Goal: Navigation & Orientation: Find specific page/section

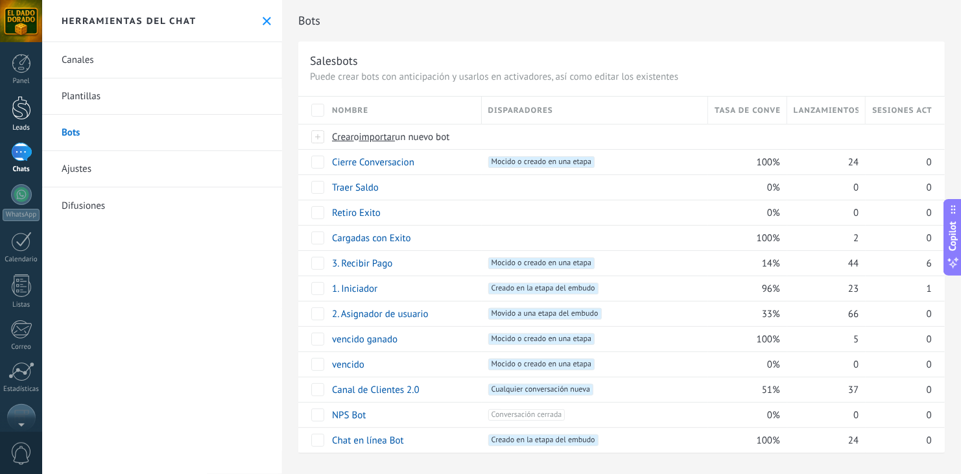
click at [30, 106] on div at bounding box center [21, 108] width 19 height 24
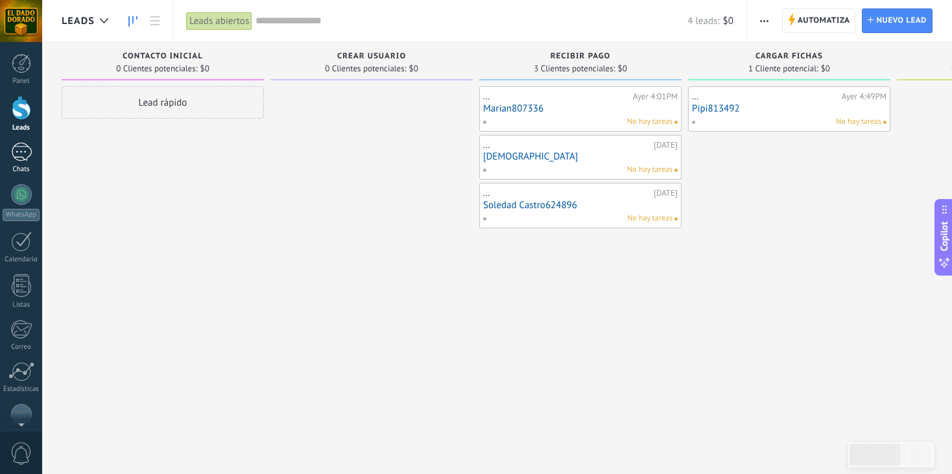
click at [23, 156] on div at bounding box center [21, 152] width 21 height 19
